Goal: Navigation & Orientation: Find specific page/section

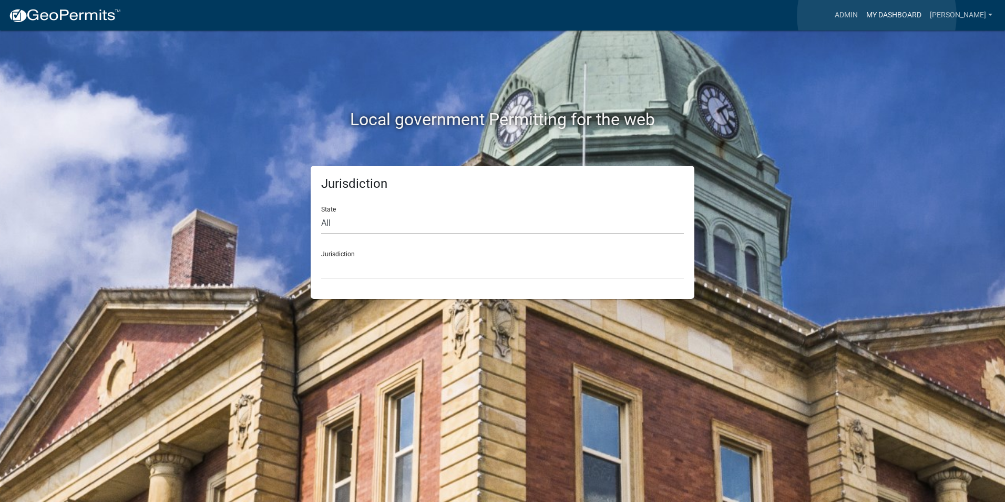
click at [877, 16] on link "My Dashboard" at bounding box center [894, 15] width 64 height 20
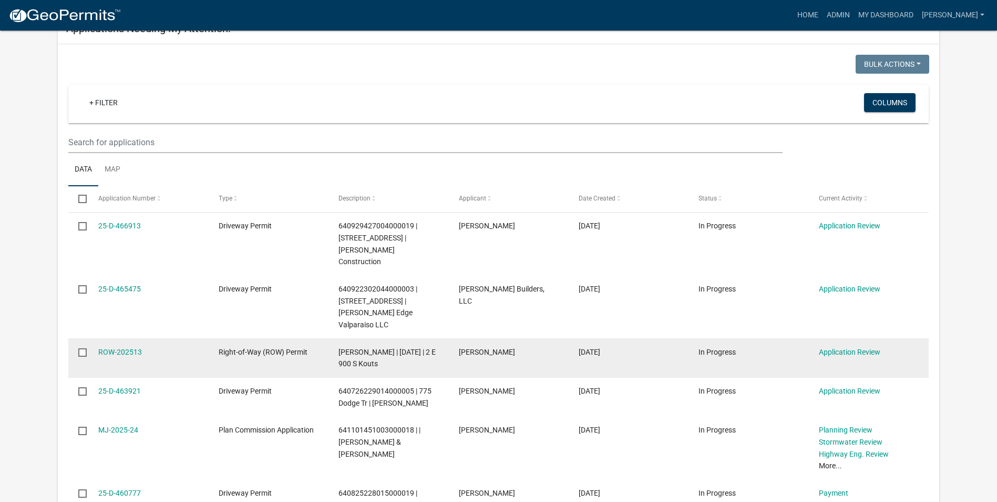
scroll to position [999, 0]
